Goal: Transaction & Acquisition: Obtain resource

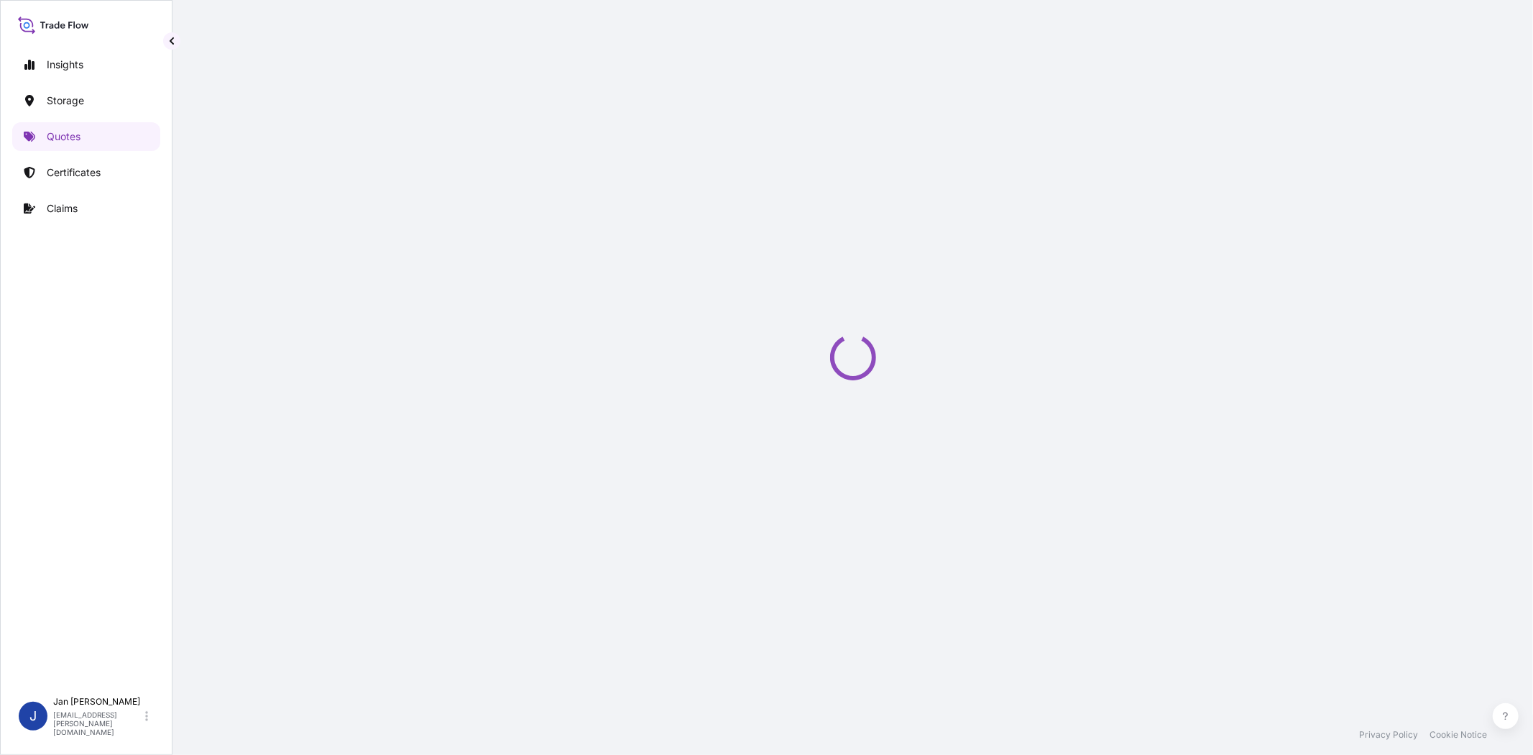
select select "Water"
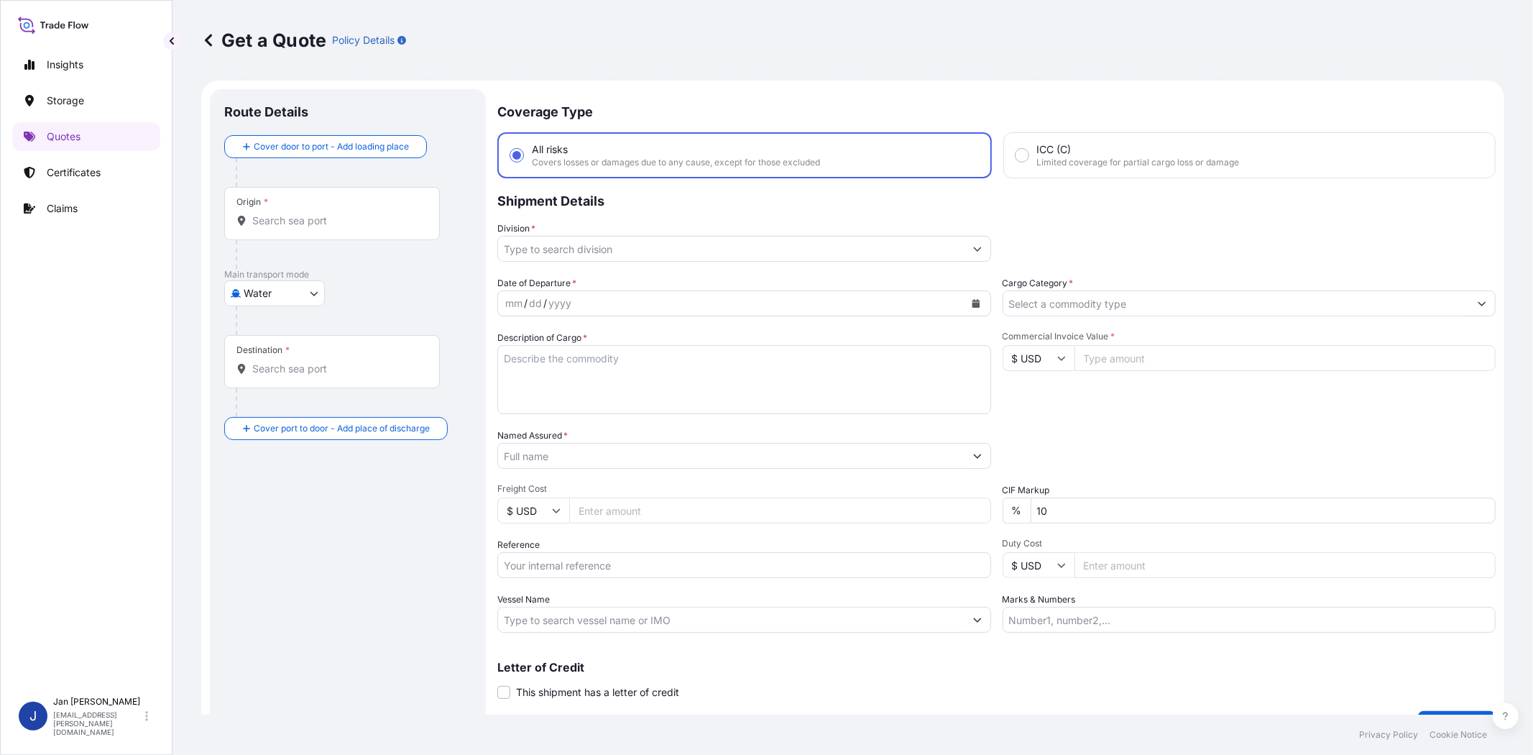
scroll to position [23, 0]
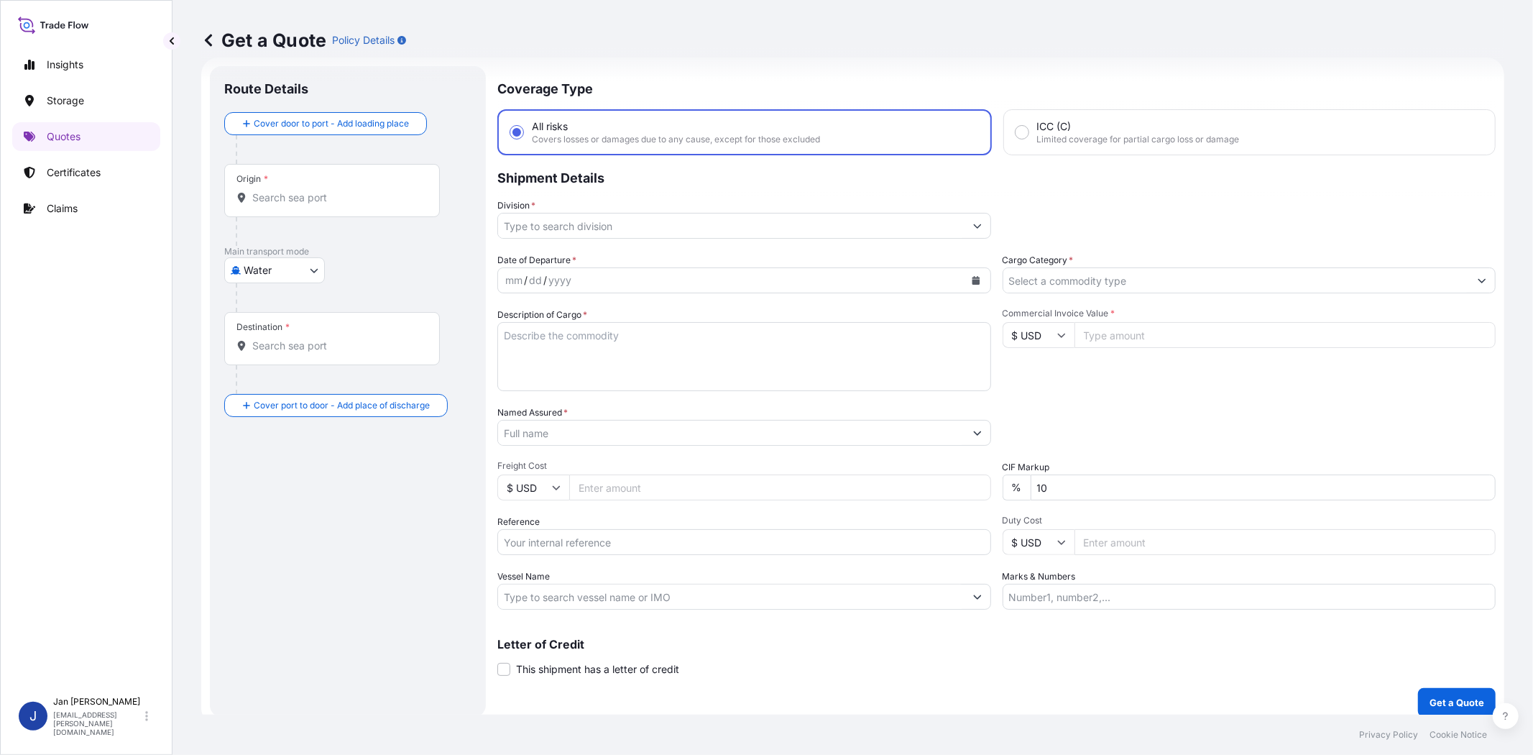
drag, startPoint x: 1019, startPoint y: 329, endPoint x: 1024, endPoint y: 341, distance: 13.2
click at [1019, 329] on input "$ USD" at bounding box center [1039, 335] width 72 height 26
click at [1038, 368] on div "€ EUR" at bounding box center [1032, 372] width 60 height 27
type input "€ EUR"
click at [1106, 338] on input "Commercial Invoice Value *" at bounding box center [1286, 335] width 422 height 26
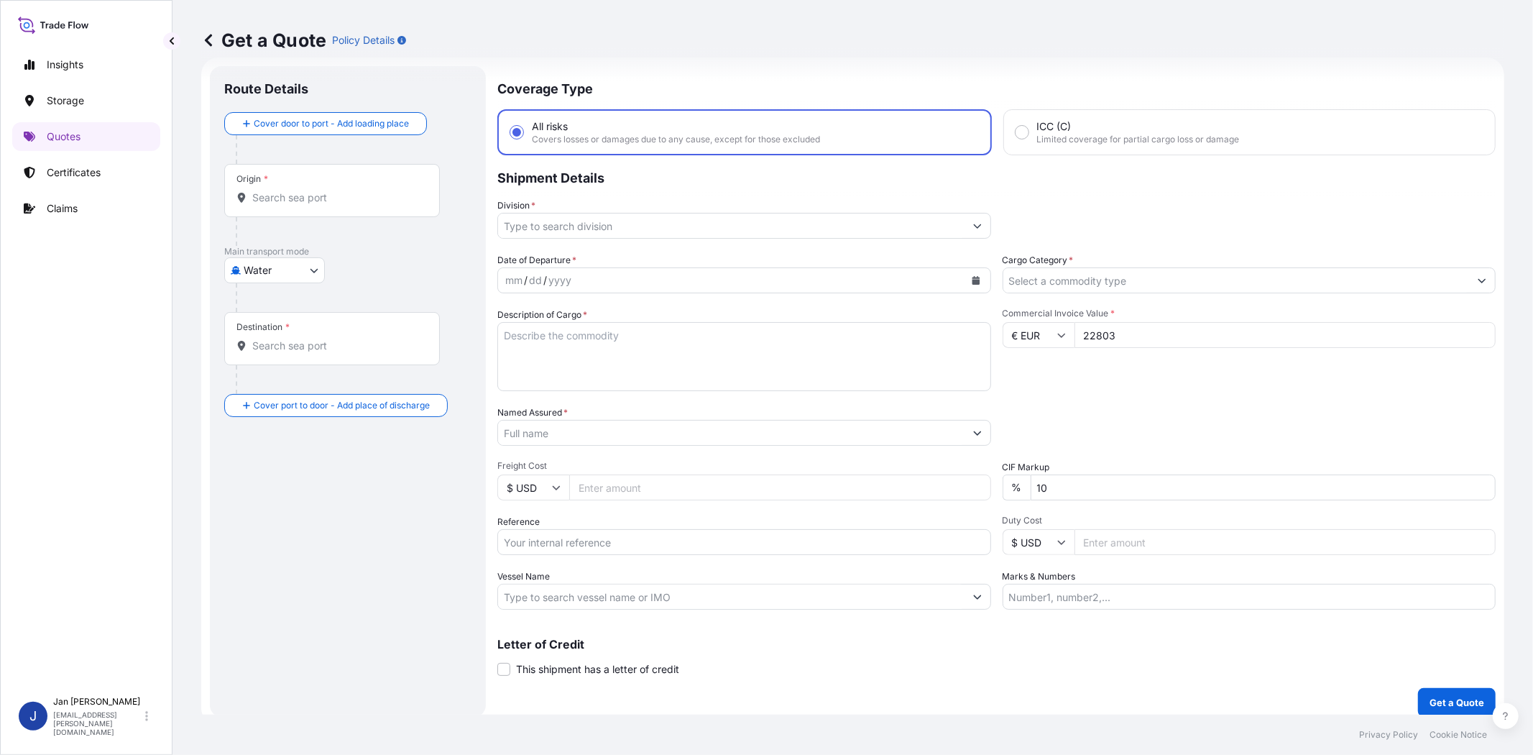
type input "22803"
click at [1093, 364] on div "Commercial Invoice Value * € EUR 22803" at bounding box center [1250, 349] width 494 height 83
click at [1080, 278] on input "Cargo Category *" at bounding box center [1236, 280] width 467 height 26
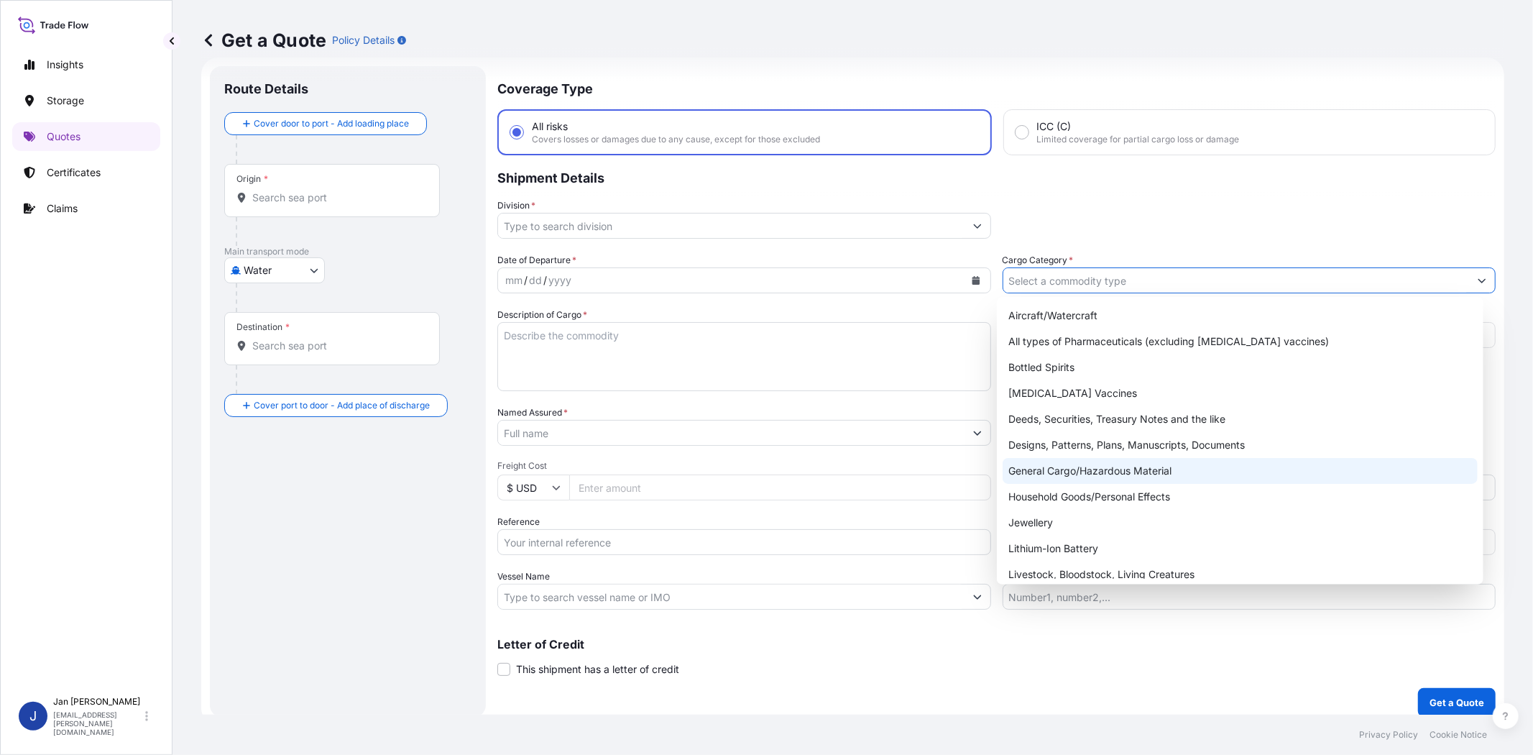
click at [1089, 471] on div "General Cargo/Hazardous Material" at bounding box center [1240, 471] width 474 height 26
type input "General Cargo/Hazardous Material"
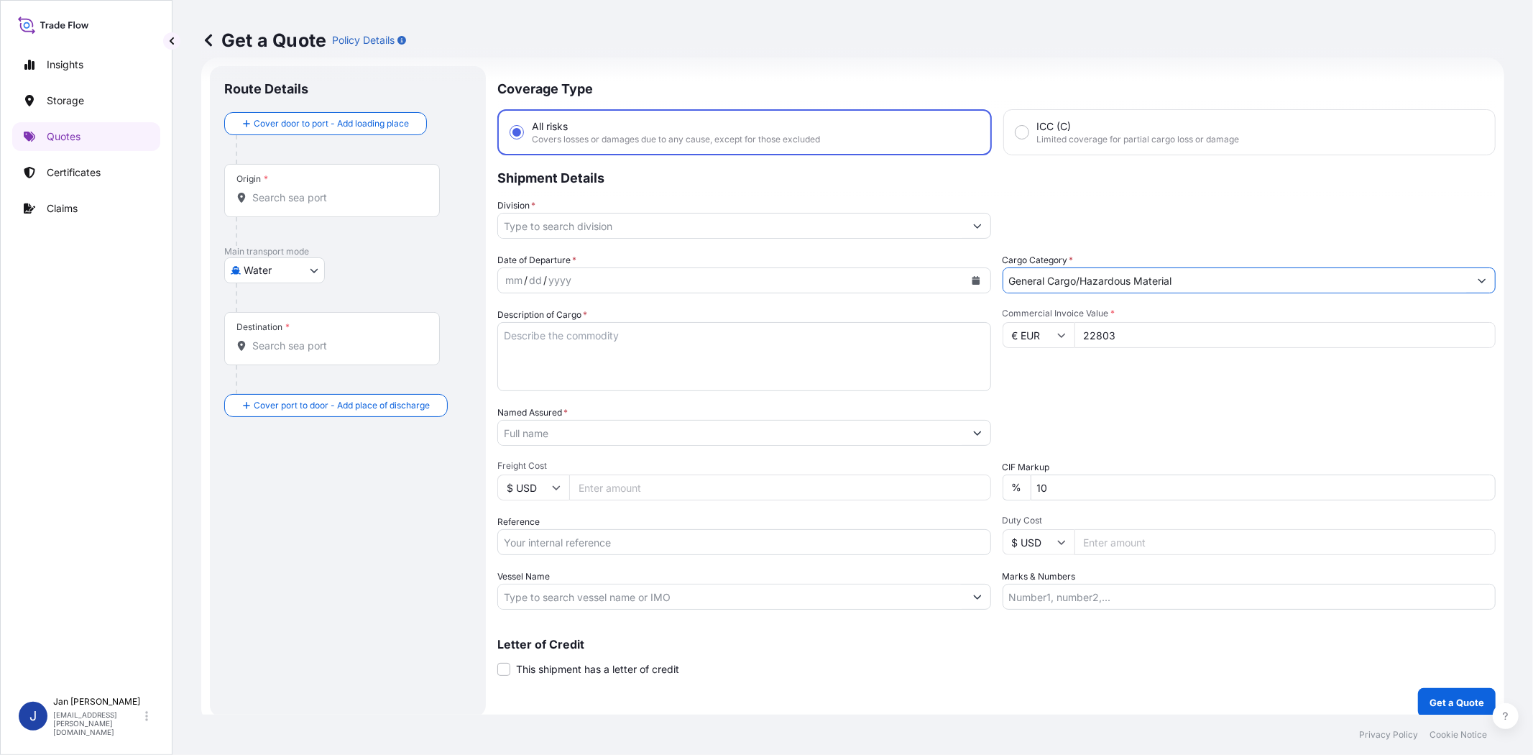
click at [738, 231] on input "Division *" at bounding box center [731, 226] width 467 height 26
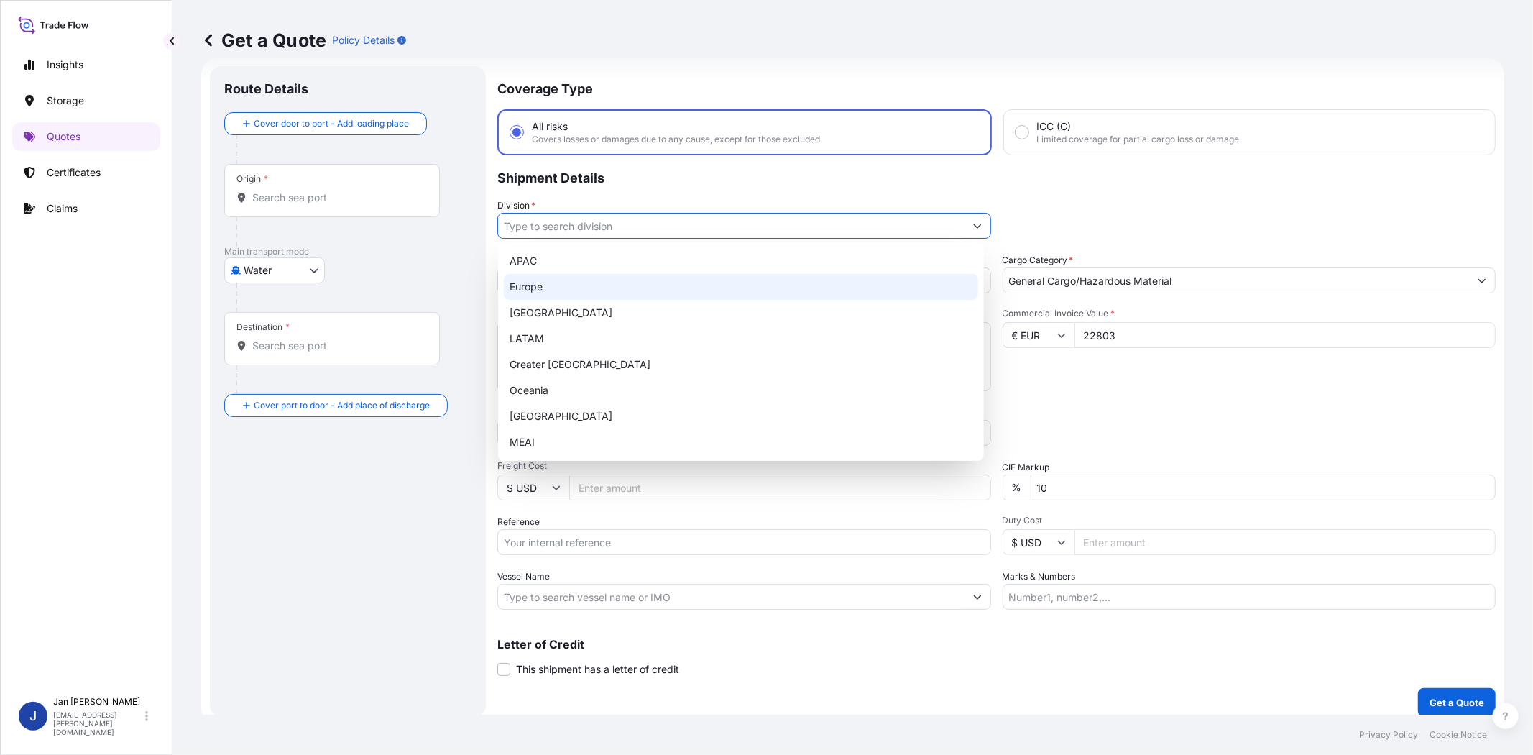
click at [715, 281] on div "Europe" at bounding box center [741, 287] width 474 height 26
type input "Europe"
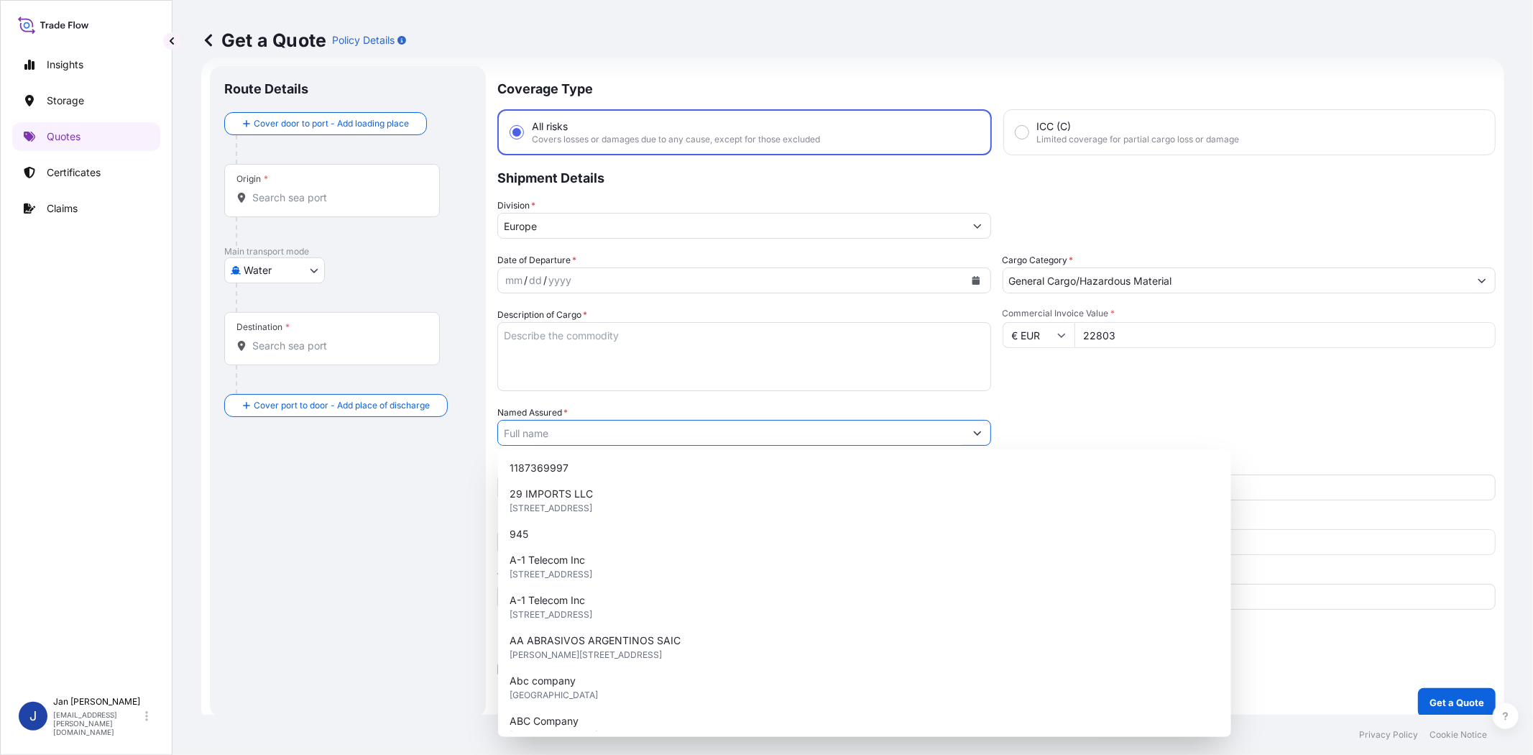
click at [670, 435] on input "Named Assured *" at bounding box center [731, 433] width 467 height 26
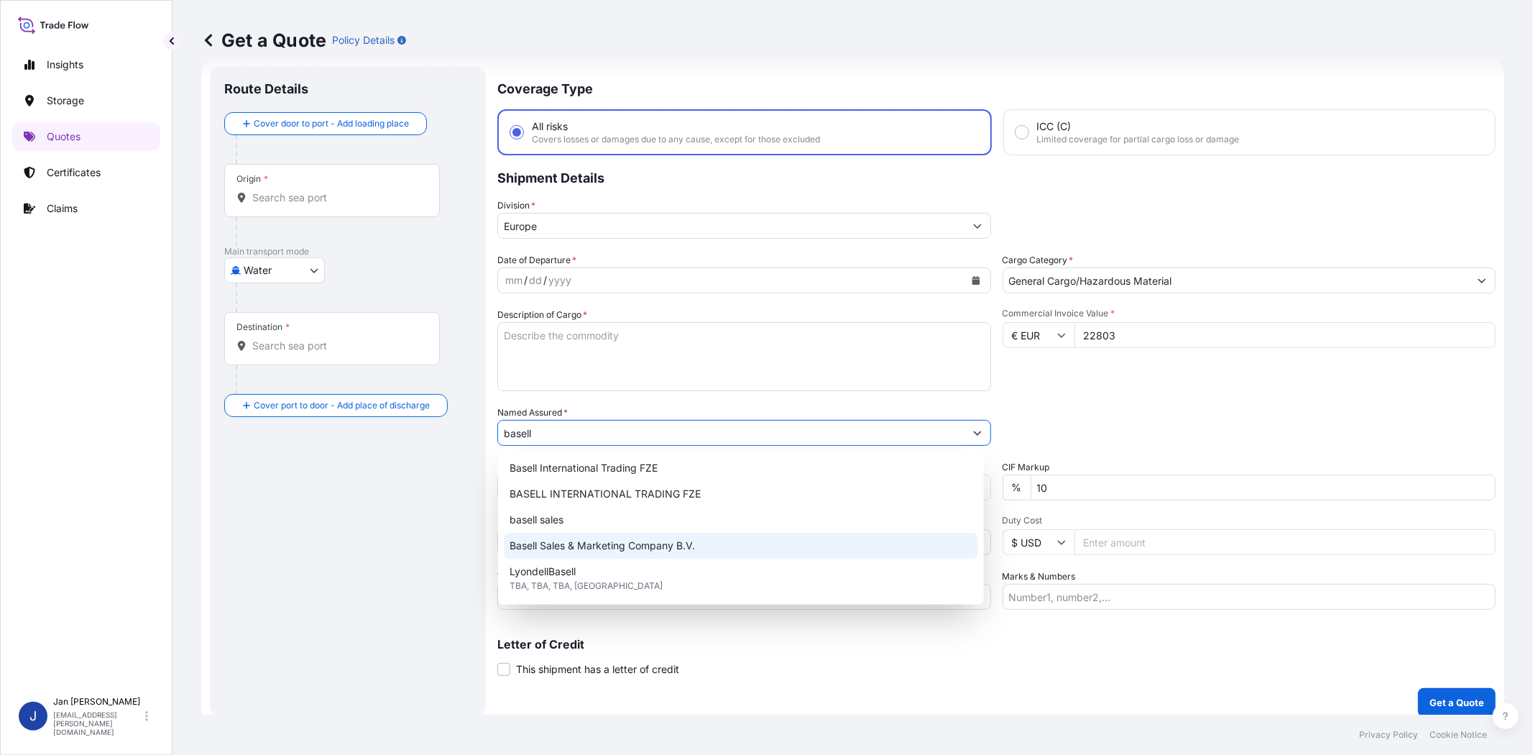
click at [681, 549] on span "Basell Sales & Marketing Company B.V." at bounding box center [602, 545] width 185 height 14
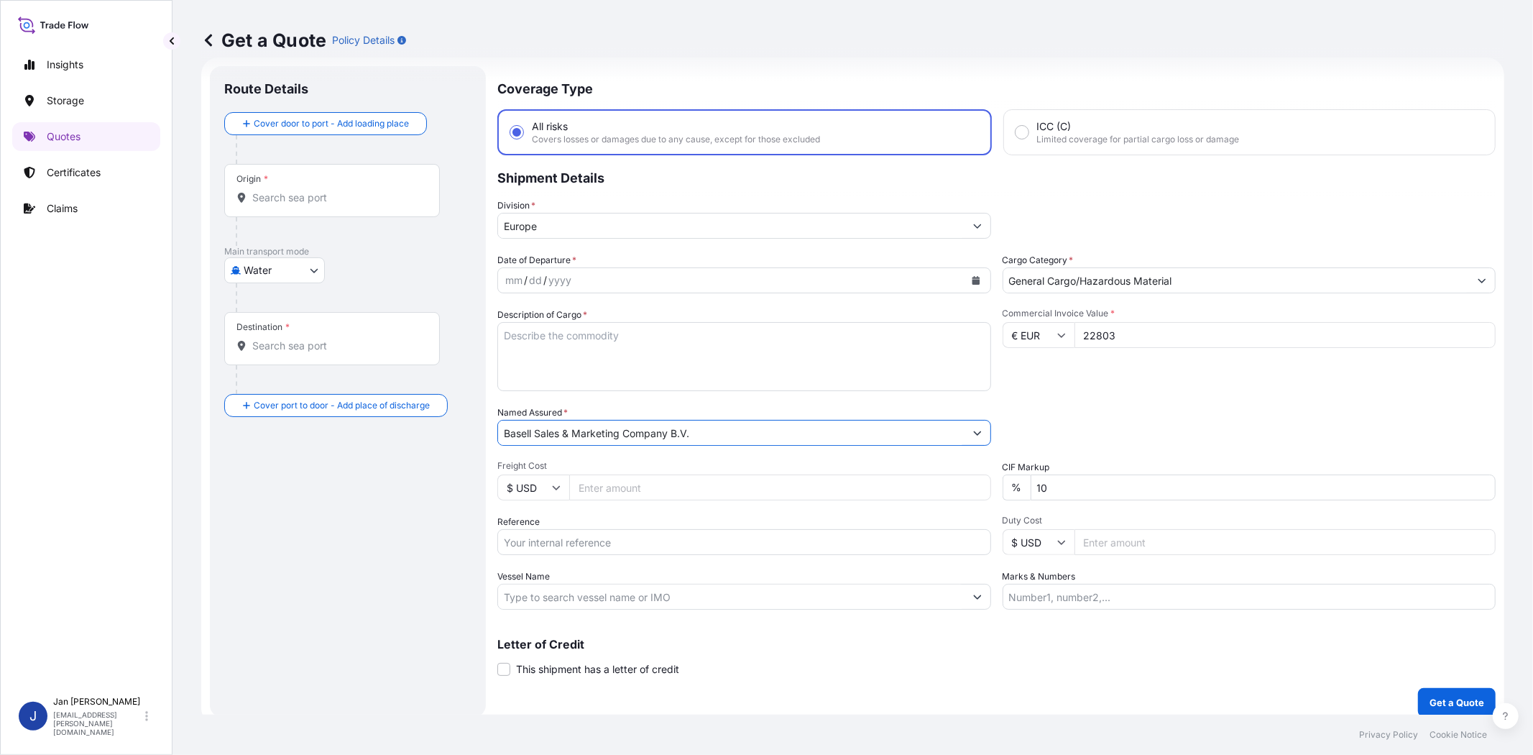
type input "Basell Sales & Marketing Company B.V."
click at [1109, 387] on div "Commercial Invoice Value * € EUR 22803" at bounding box center [1250, 349] width 494 height 83
click at [972, 276] on icon "Calendar" at bounding box center [976, 280] width 8 height 9
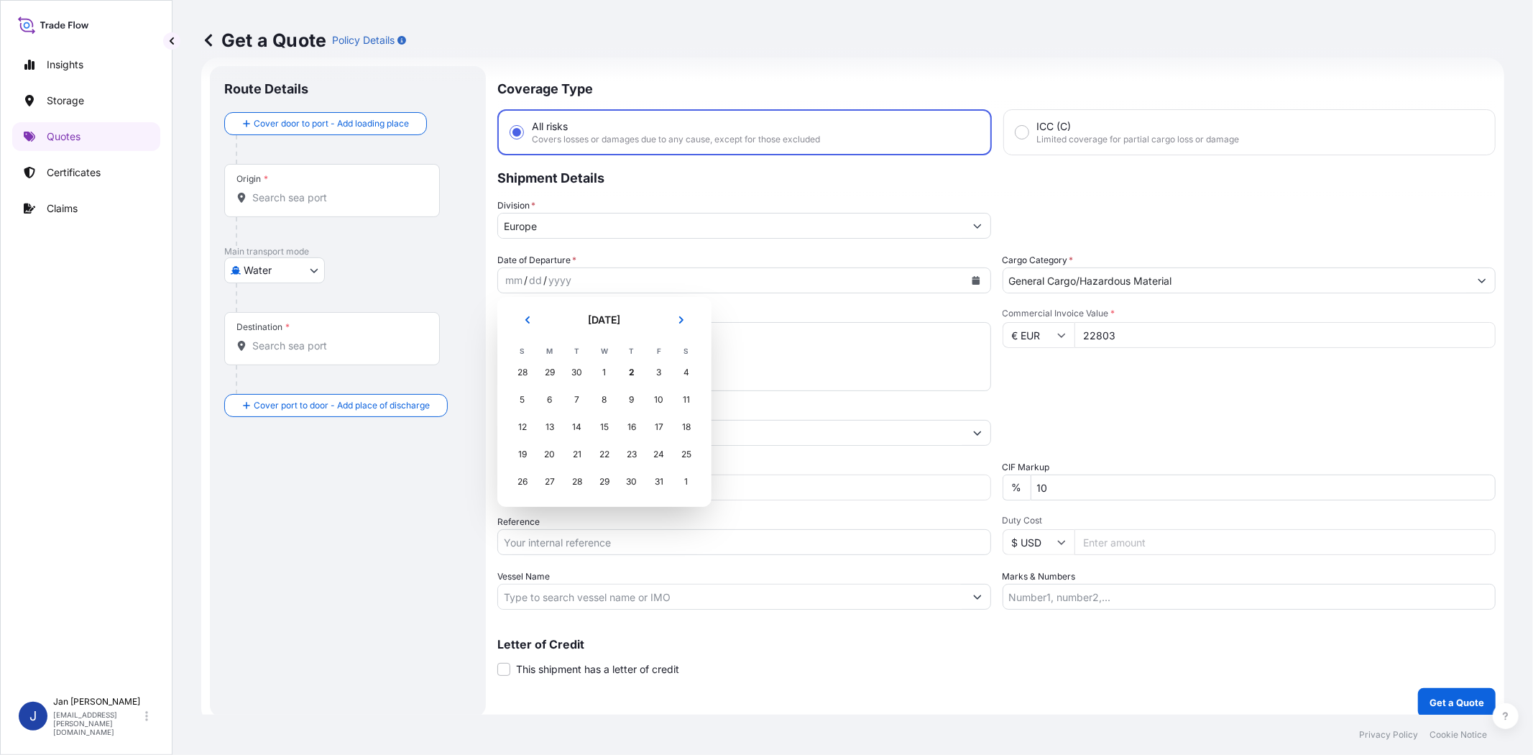
click at [523, 368] on div "28" at bounding box center [523, 372] width 26 height 26
click at [523, 369] on div "28" at bounding box center [523, 372] width 26 height 26
click at [528, 321] on icon "Previous" at bounding box center [527, 320] width 9 height 9
click at [518, 484] on div "28" at bounding box center [523, 482] width 26 height 26
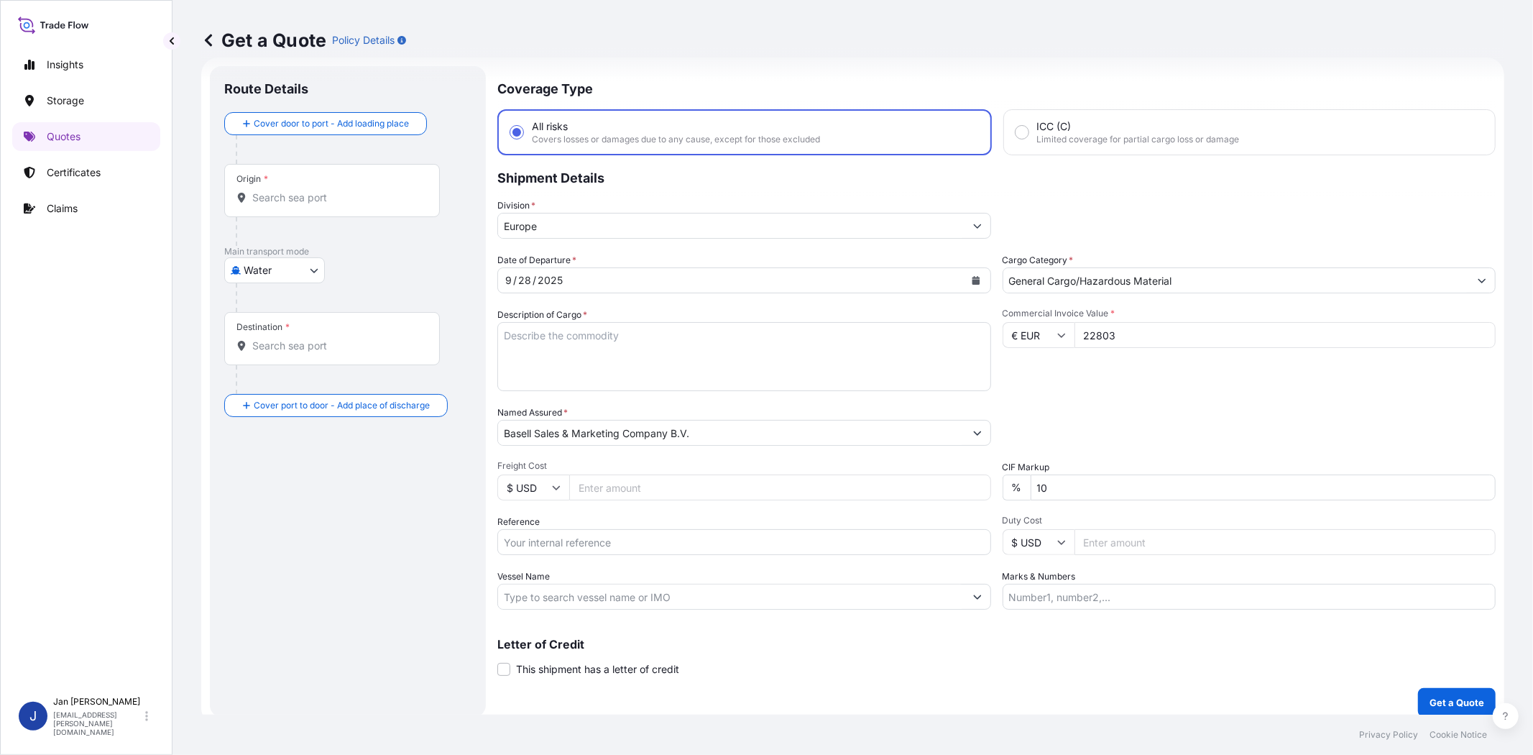
click at [1147, 397] on div "Date of Departure * [DATE] Cargo Category * General Cargo/Hazardous Material De…" at bounding box center [996, 431] width 998 height 357
click at [719, 541] on input "Reference" at bounding box center [744, 542] width 494 height 26
paste input "1187446579 // 5013206208 304280157"
type input "1187446579 // 5013206208 304280157"
click at [562, 599] on input "Vessel Name" at bounding box center [731, 597] width 467 height 26
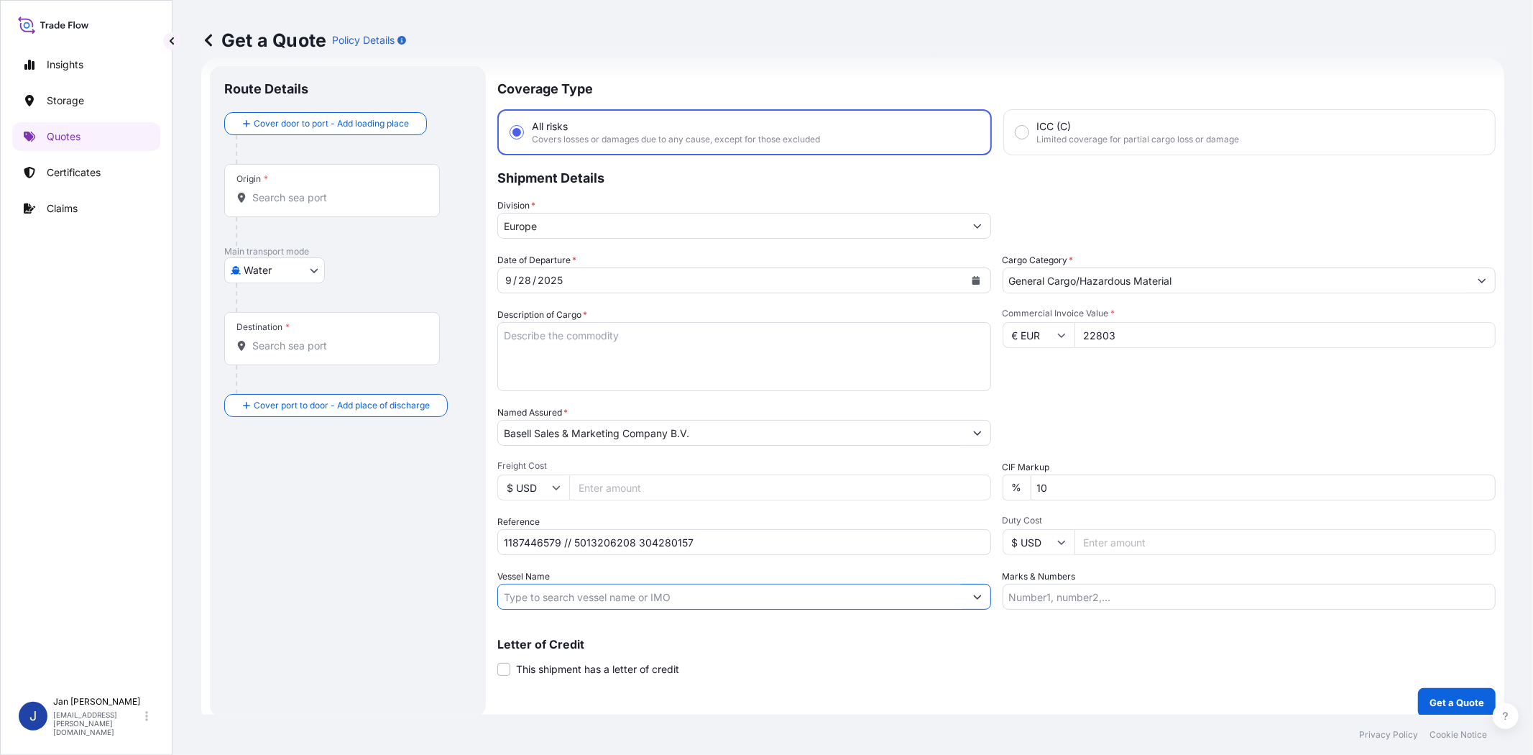
paste input "COSCO [GEOGRAPHIC_DATA]"
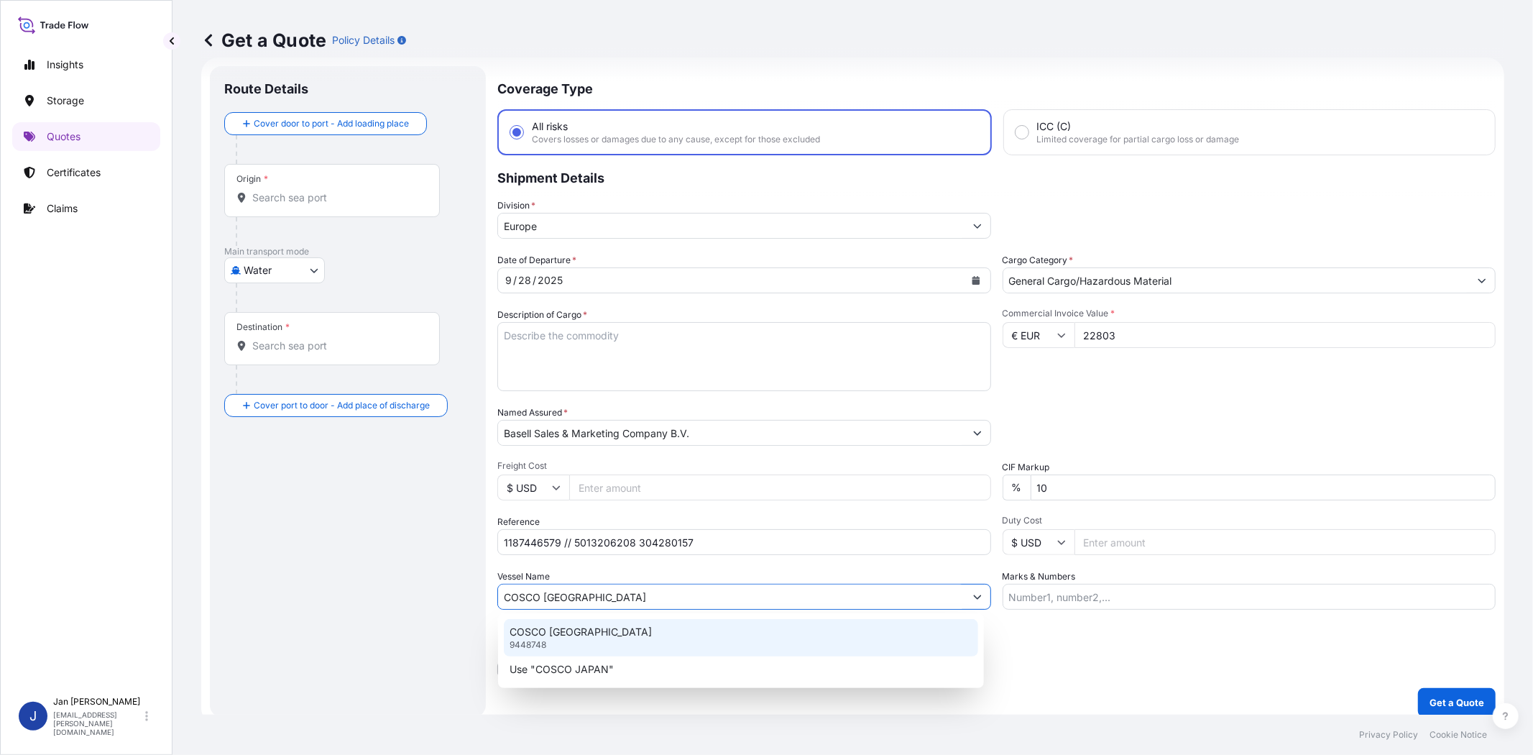
click at [574, 630] on p "COSCO [GEOGRAPHIC_DATA]" at bounding box center [581, 632] width 142 height 14
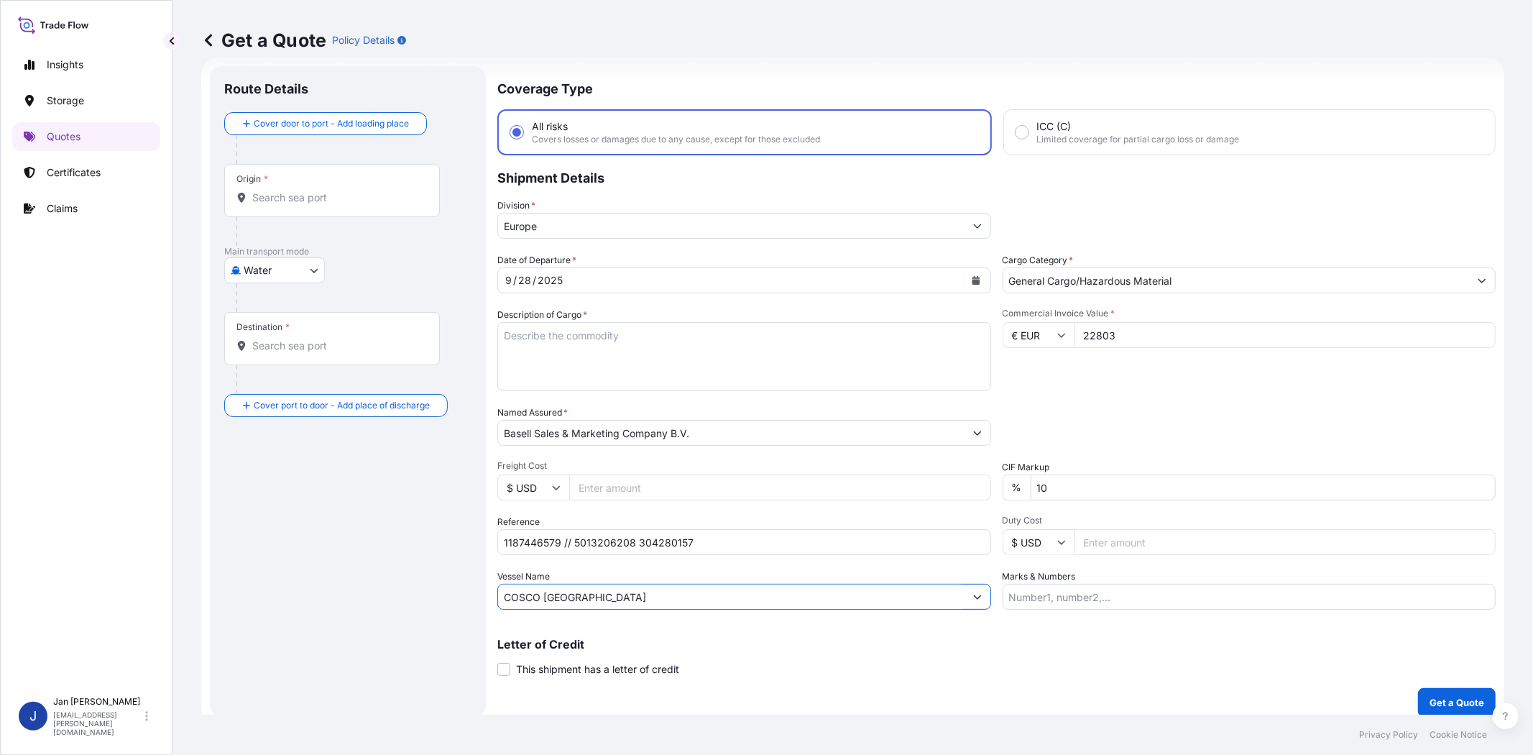
type input "COSCO [GEOGRAPHIC_DATA]"
click at [335, 192] on input "Origin *" at bounding box center [337, 197] width 170 height 14
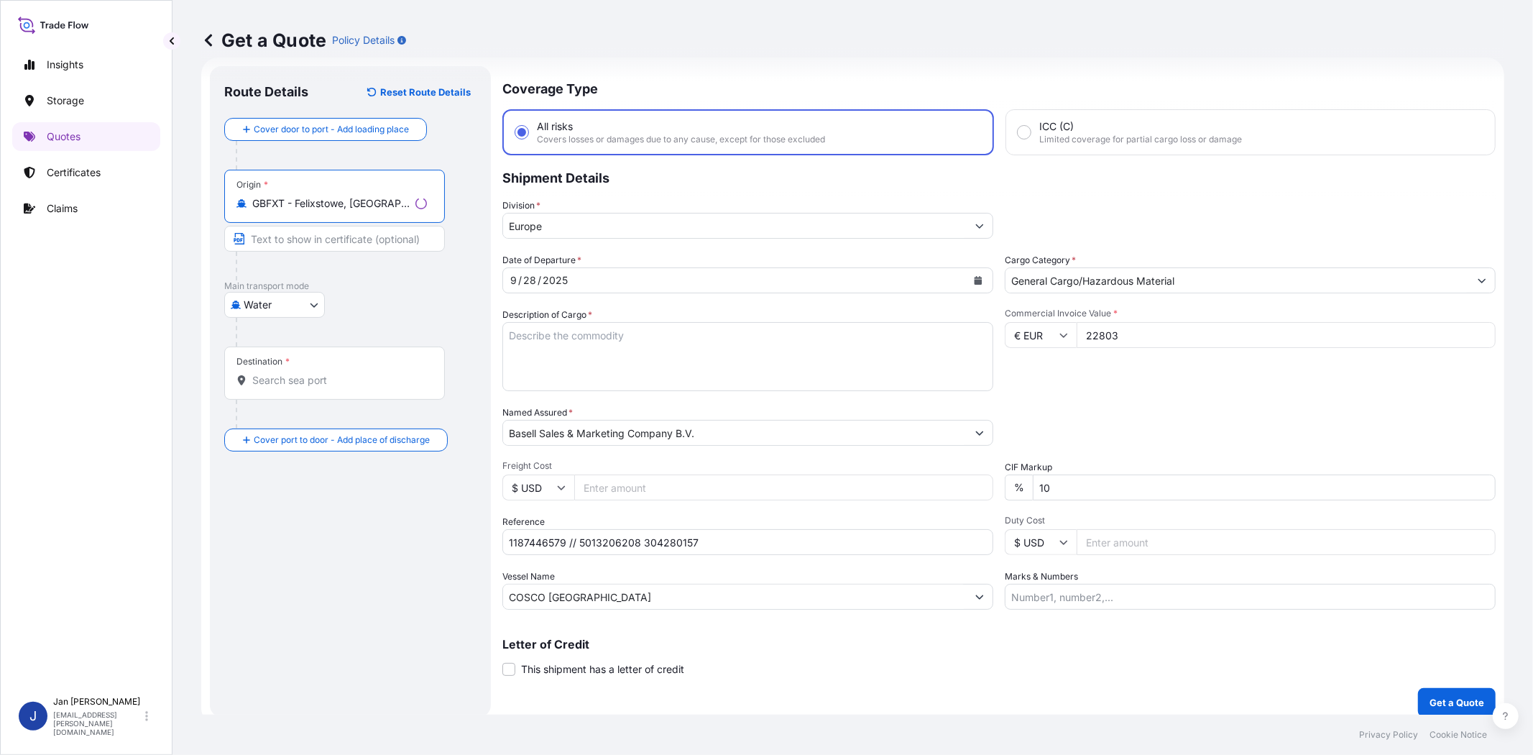
type input "GBFXT - Felixstowe, [GEOGRAPHIC_DATA]"
click at [329, 377] on input "Destination *" at bounding box center [339, 380] width 175 height 14
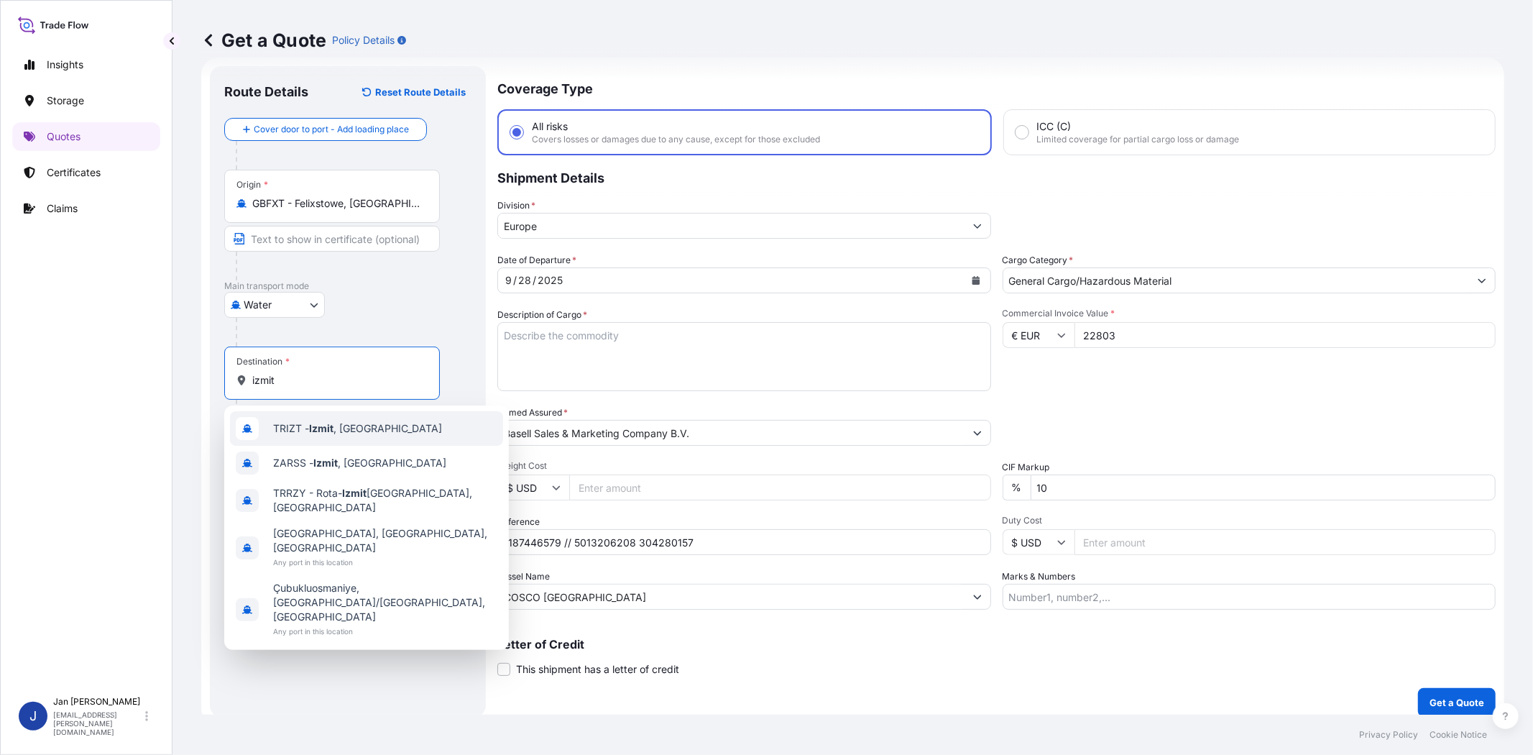
click at [342, 431] on span "TRIZT - [GEOGRAPHIC_DATA] , [GEOGRAPHIC_DATA]" at bounding box center [357, 428] width 169 height 14
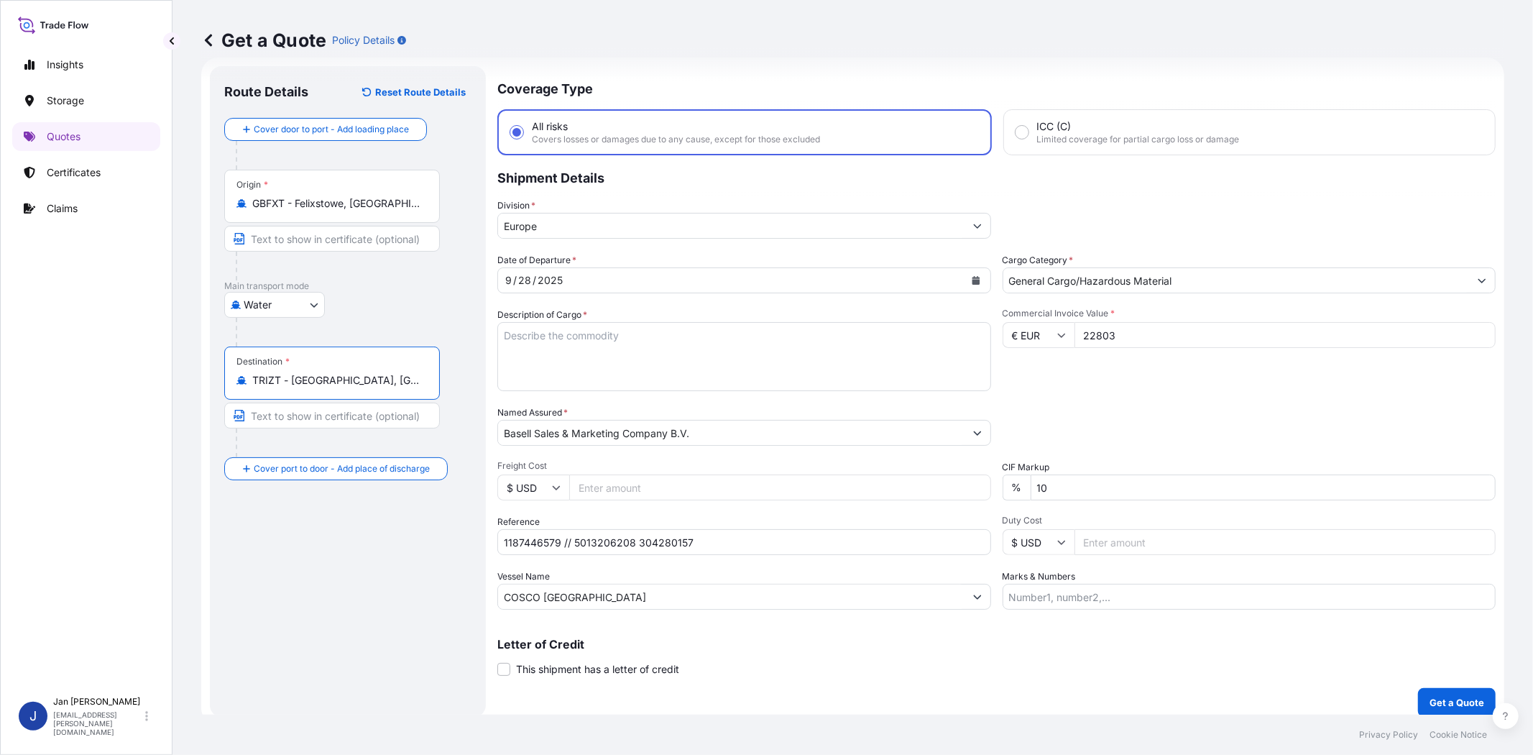
type input "TRIZT - [GEOGRAPHIC_DATA], [GEOGRAPHIC_DATA]"
click at [351, 539] on div "Route Details Reset Route Details Cover door to port - Add loading place Place …" at bounding box center [347, 392] width 247 height 622
click at [535, 352] on textarea "Description of Cargo *" at bounding box center [744, 356] width 494 height 69
paste textarea "BAGS LOADED ONTO 8 PALLETS LOADED INTO 1 20' CONTAINER(S) HOSTACOM TRC 2352N C1…"
click at [500, 331] on textarea "BAGS LOADED ONTO 8 PALLETS LOADED INTO 1 20' CONTAINER(S) HOSTACOM TRC 2352N C1…" at bounding box center [744, 356] width 494 height 69
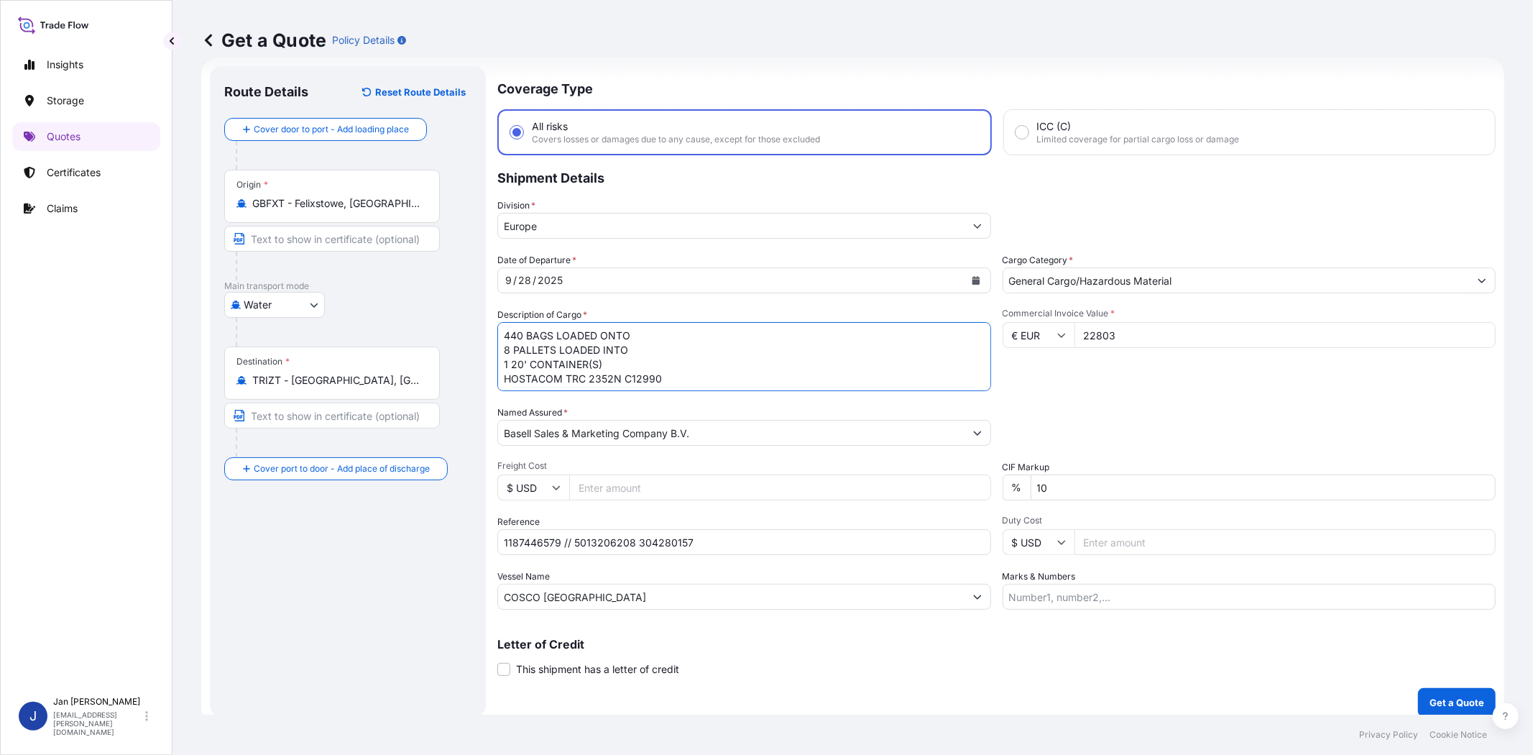
type textarea "440 BAGS LOADED ONTO 8 PALLETS LOADED INTO 1 20' CONTAINER(S) HOSTACOM TRC 2352…"
click at [1320, 413] on div "Packing Category Type to search a container mode Please select a primary mode o…" at bounding box center [1250, 425] width 494 height 40
click at [1064, 396] on div "Date of Departure * [DATE] Cargo Category * General Cargo/Hazardous Material De…" at bounding box center [996, 431] width 998 height 357
click at [1468, 685] on div "Coverage Type All risks Covers losses or damages due to any cause, except for t…" at bounding box center [996, 391] width 998 height 651
click at [1459, 706] on p "Get a Quote" at bounding box center [1457, 702] width 55 height 14
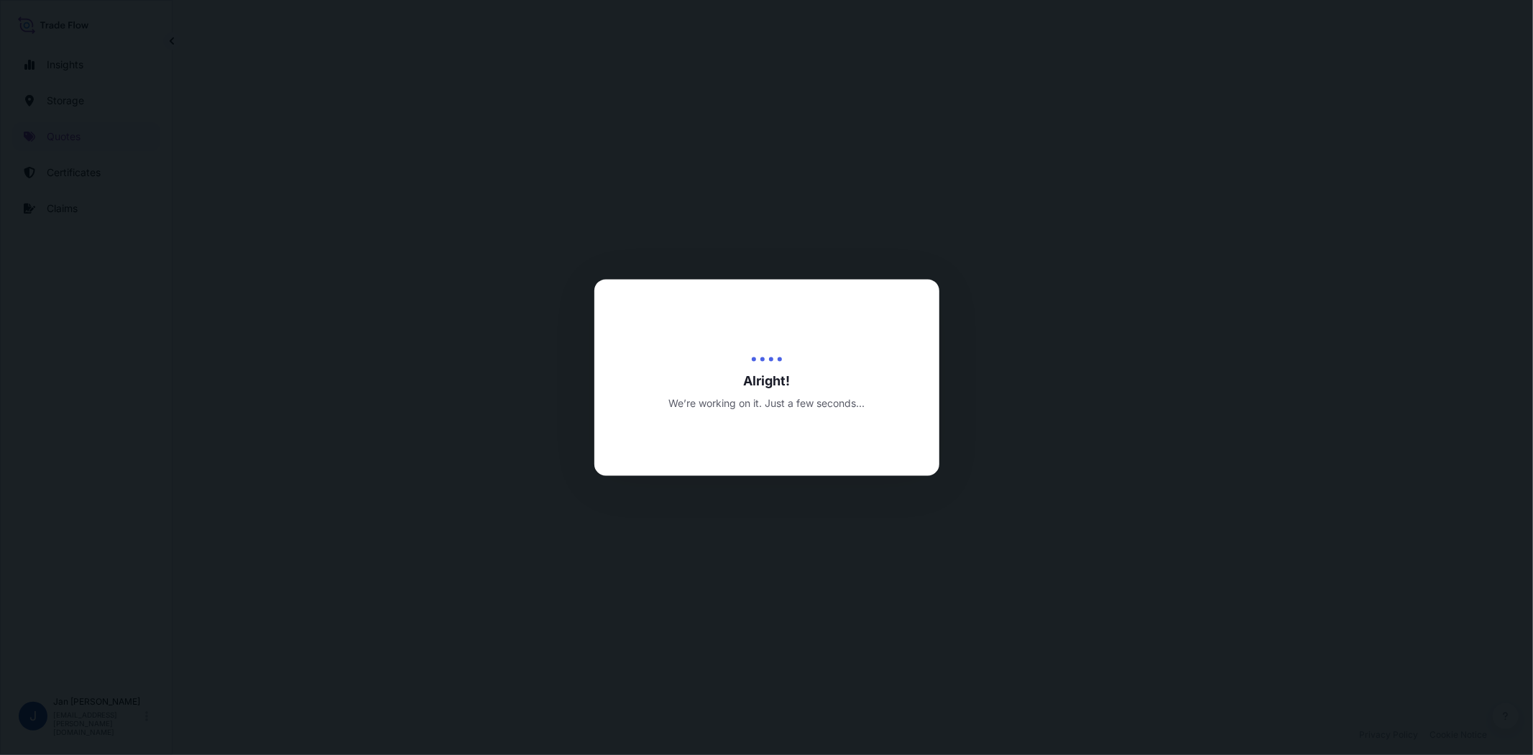
select select "Water"
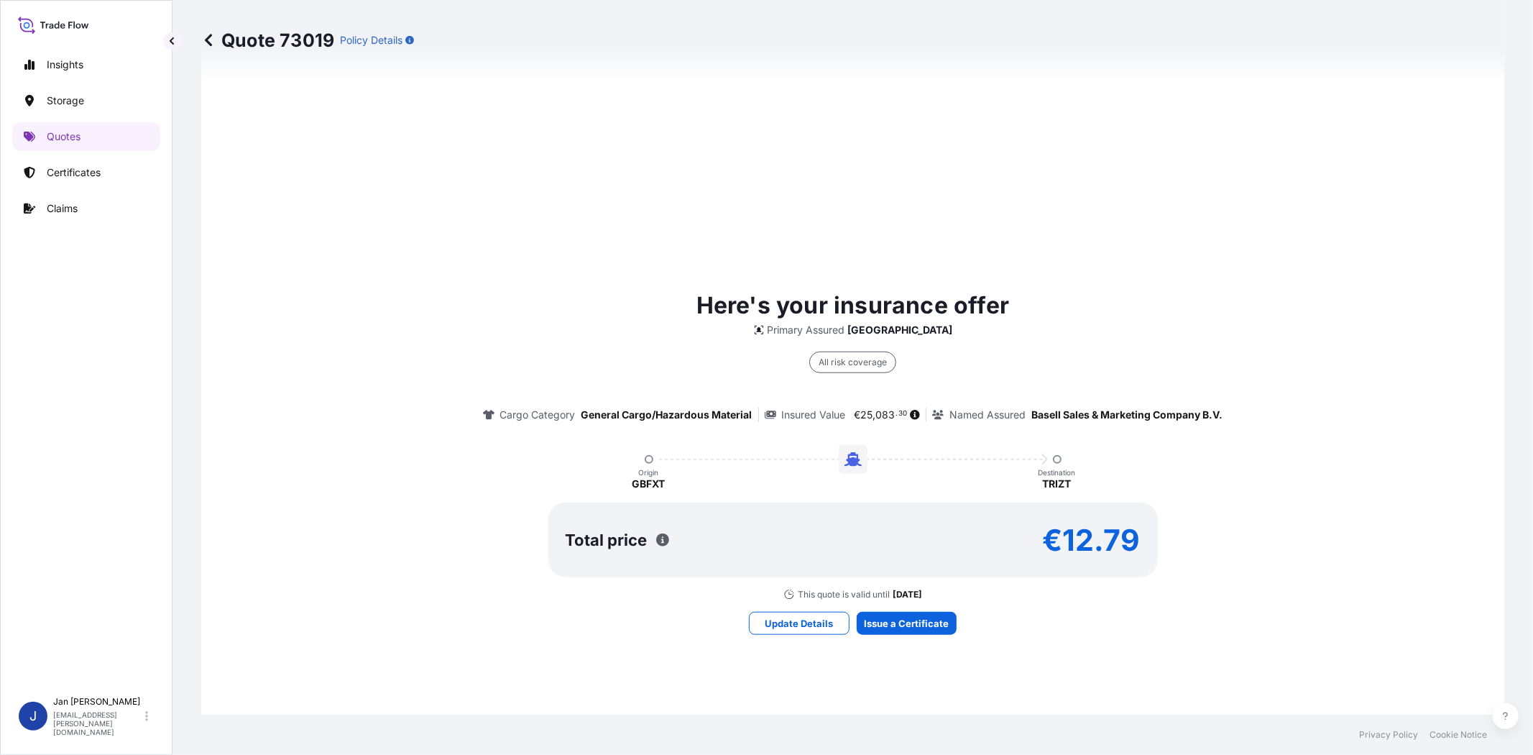
scroll to position [1088, 0]
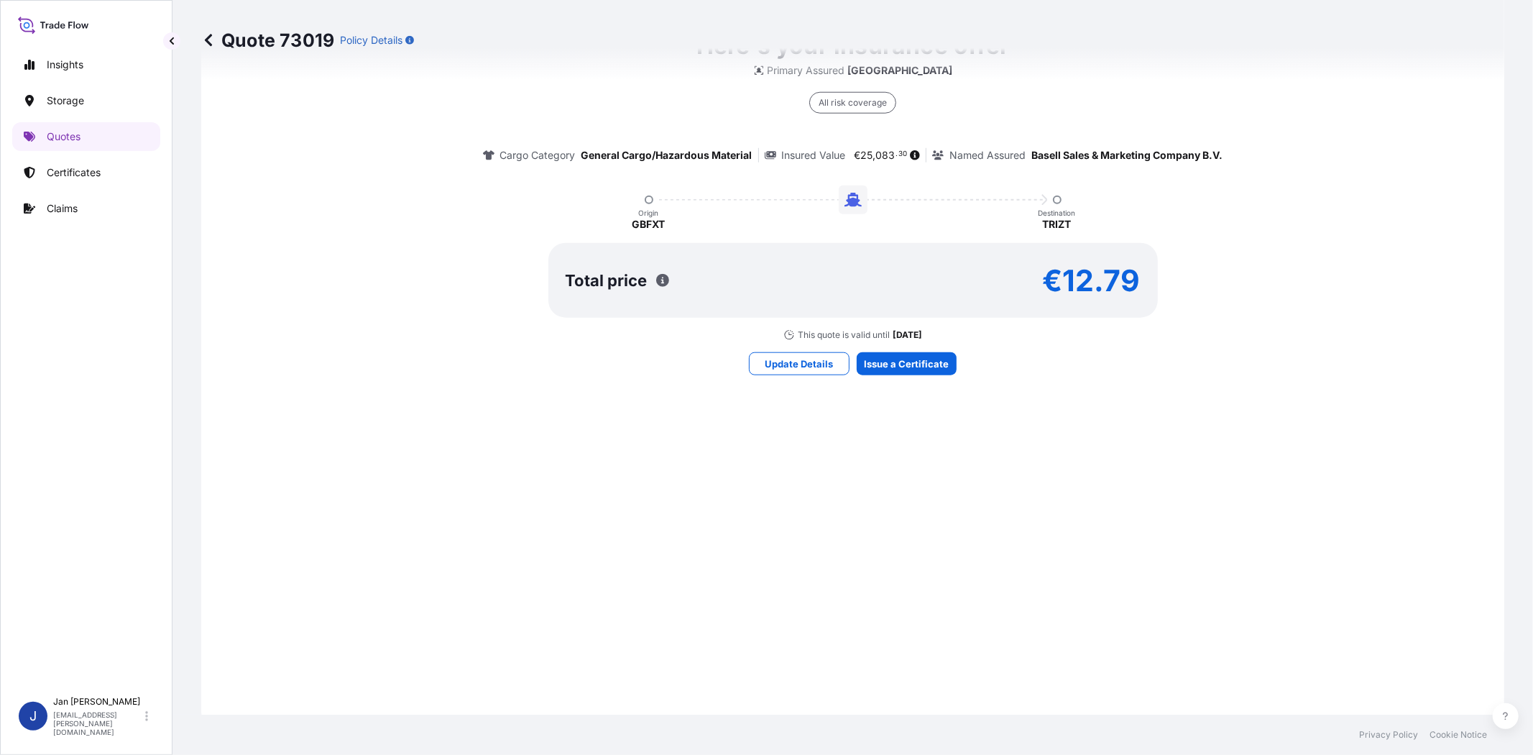
click at [901, 346] on div "Here's your insurance offer Primary Assured [GEOGRAPHIC_DATA] All risk coverage…" at bounding box center [852, 202] width 1263 height 1014
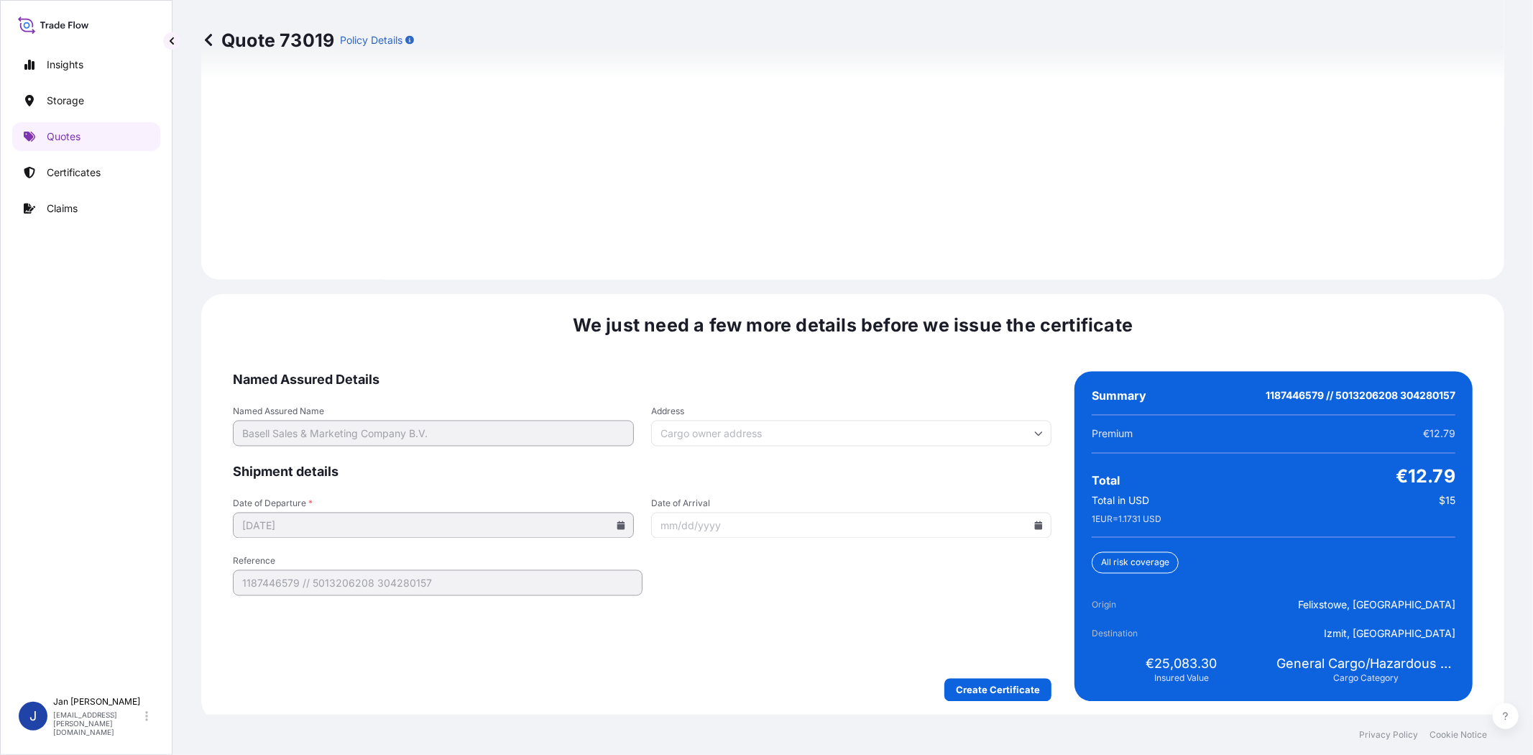
scroll to position [1985, 0]
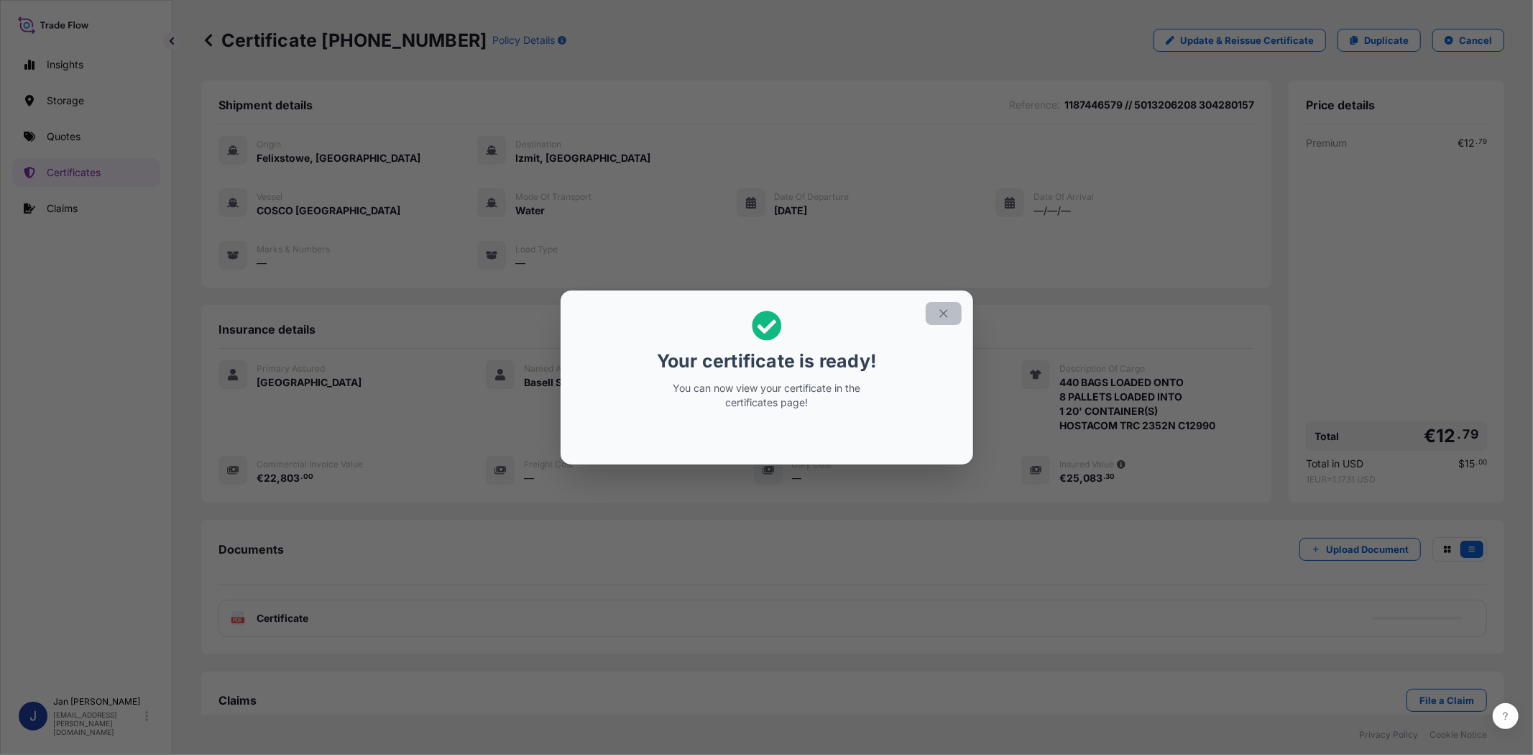
click at [937, 317] on icon "button" at bounding box center [943, 313] width 13 height 13
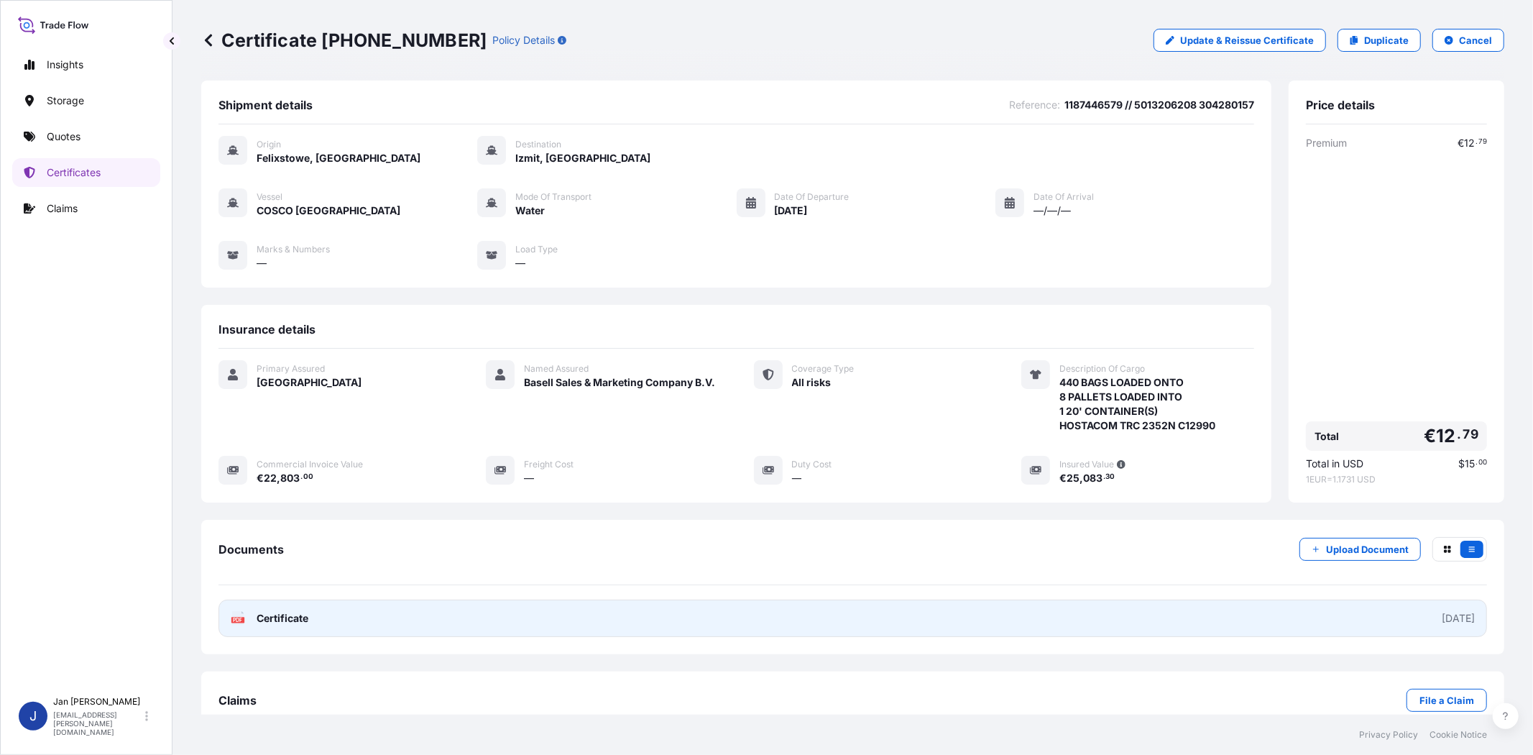
click at [243, 628] on link "PDF Certificate [DATE]" at bounding box center [853, 617] width 1269 height 37
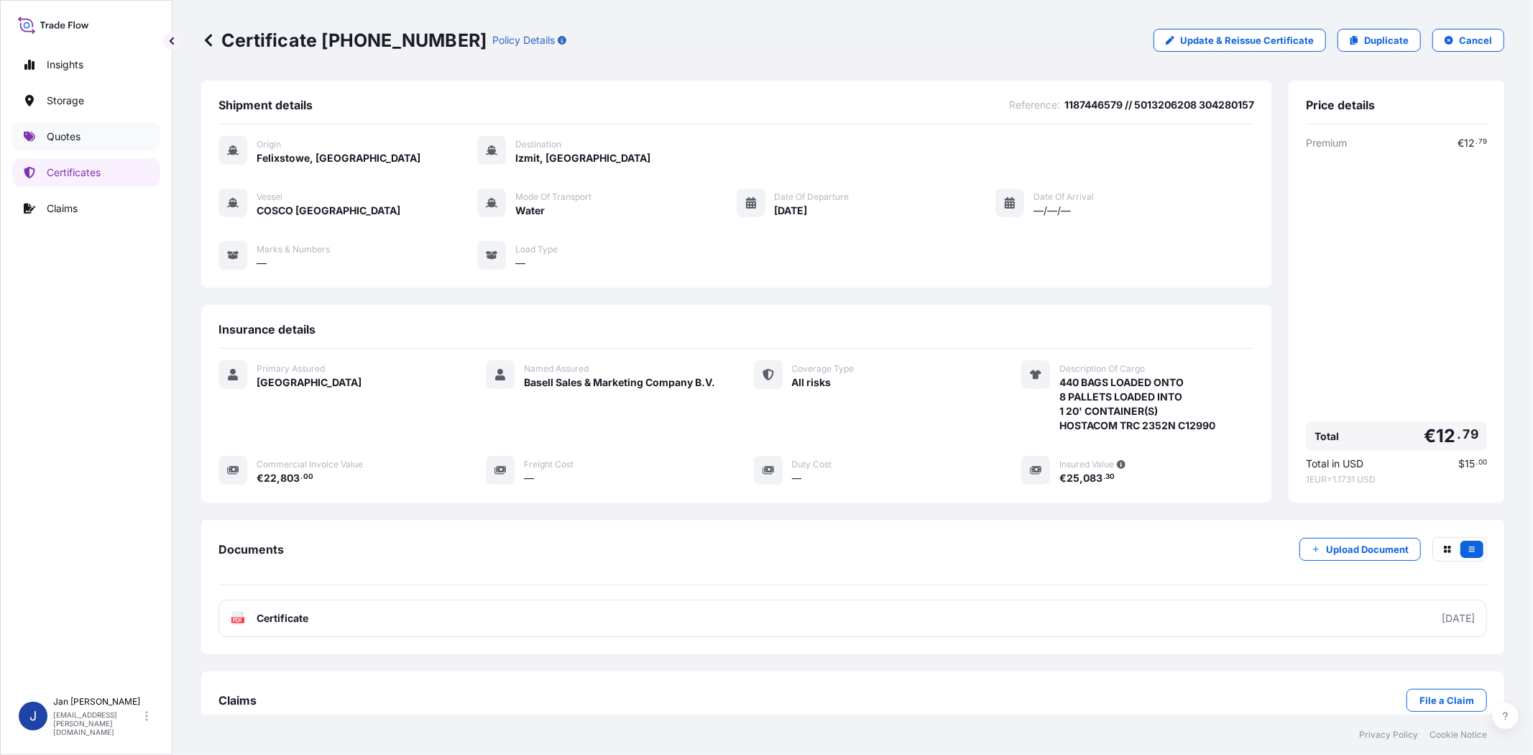
click at [99, 139] on link "Quotes" at bounding box center [86, 136] width 148 height 29
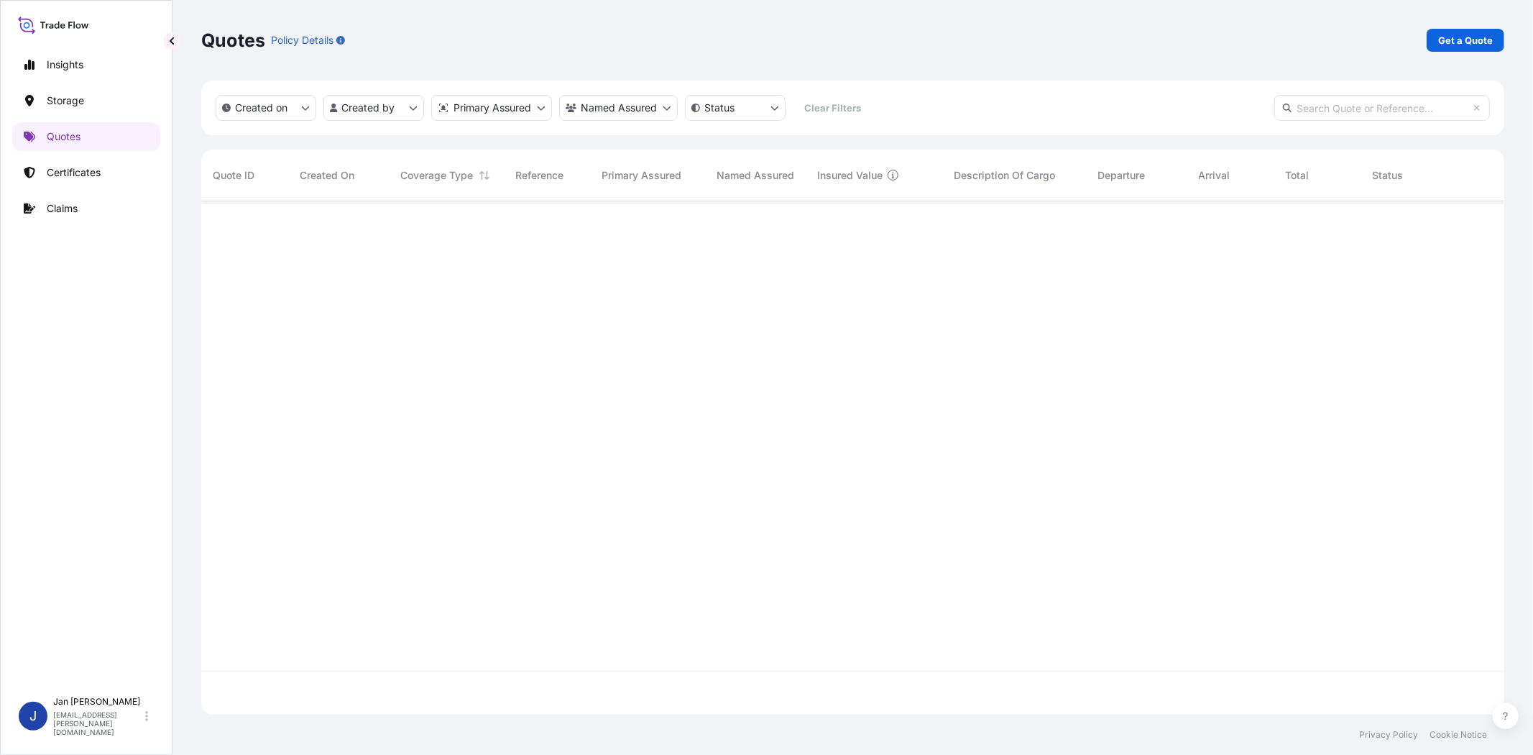
scroll to position [509, 1291]
